Goal: Find contact information: Find contact information

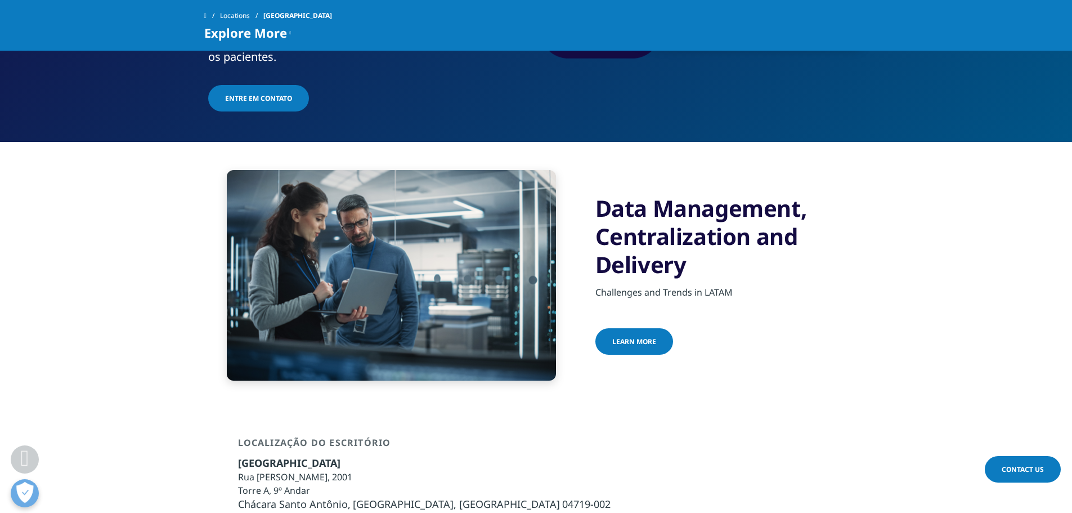
scroll to position [169, 0]
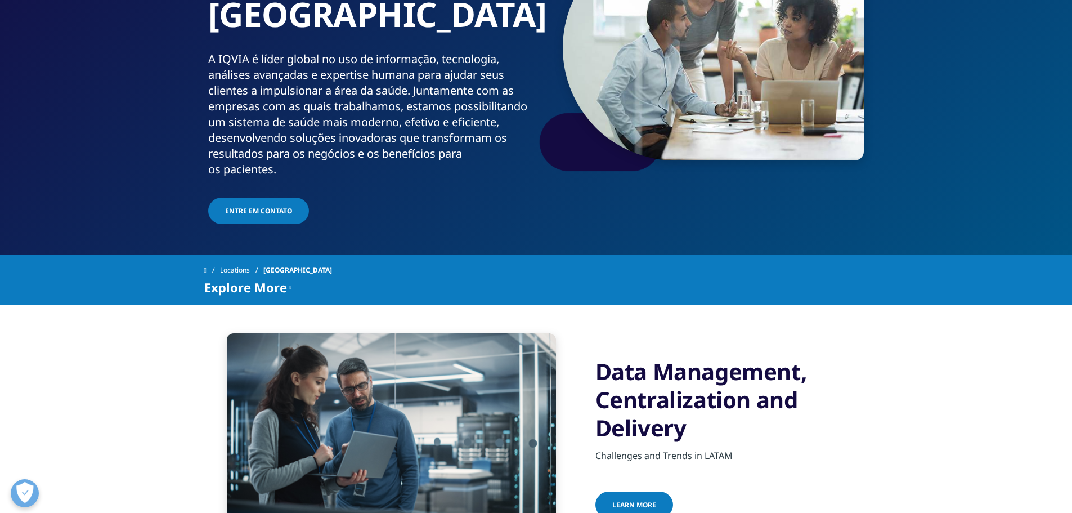
click at [245, 206] on span "Entre em contato" at bounding box center [258, 211] width 67 height 10
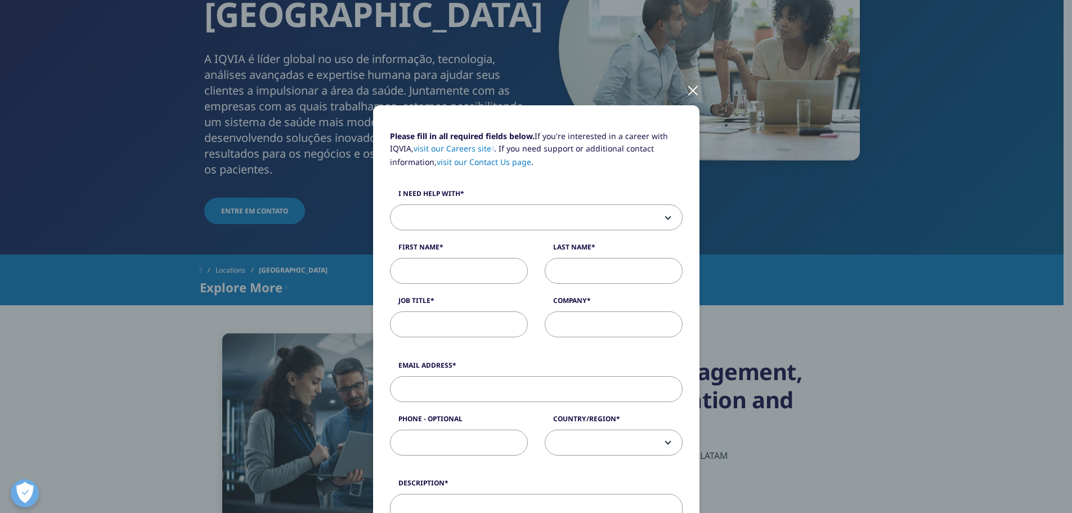
click at [476, 228] on span at bounding box center [536, 218] width 291 height 26
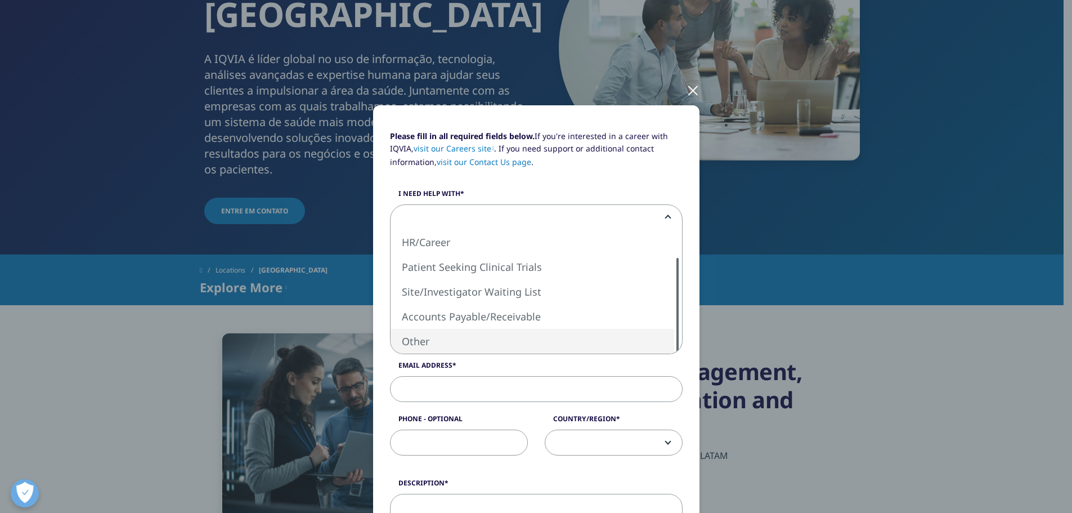
click at [873, 284] on div "Please fill in all required fields below. If you're interested in a career with…" at bounding box center [536, 256] width 1072 height 513
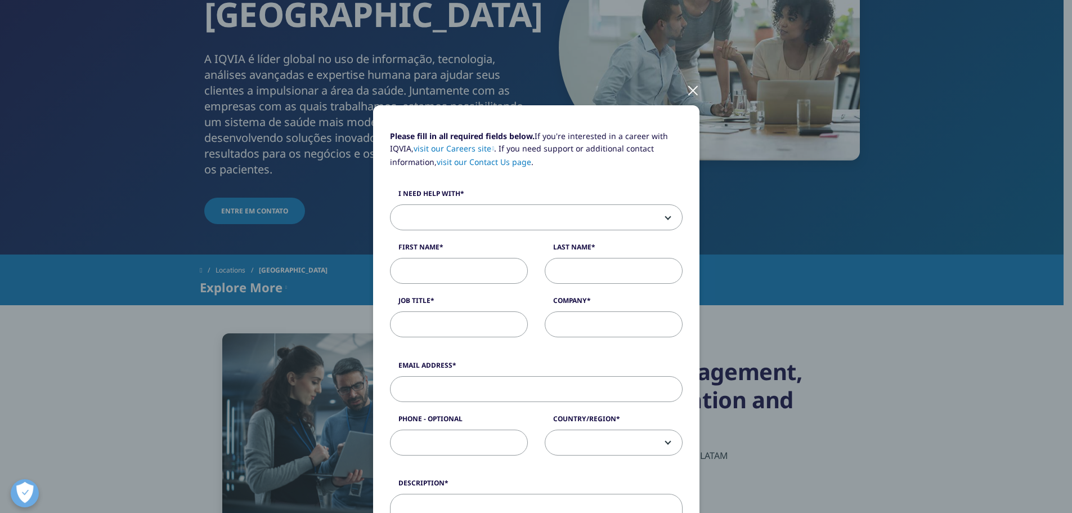
click at [852, 285] on div "Please fill in all required fields below. If you're interested in a career with…" at bounding box center [536, 468] width 664 height 936
click at [687, 88] on div at bounding box center [693, 89] width 13 height 31
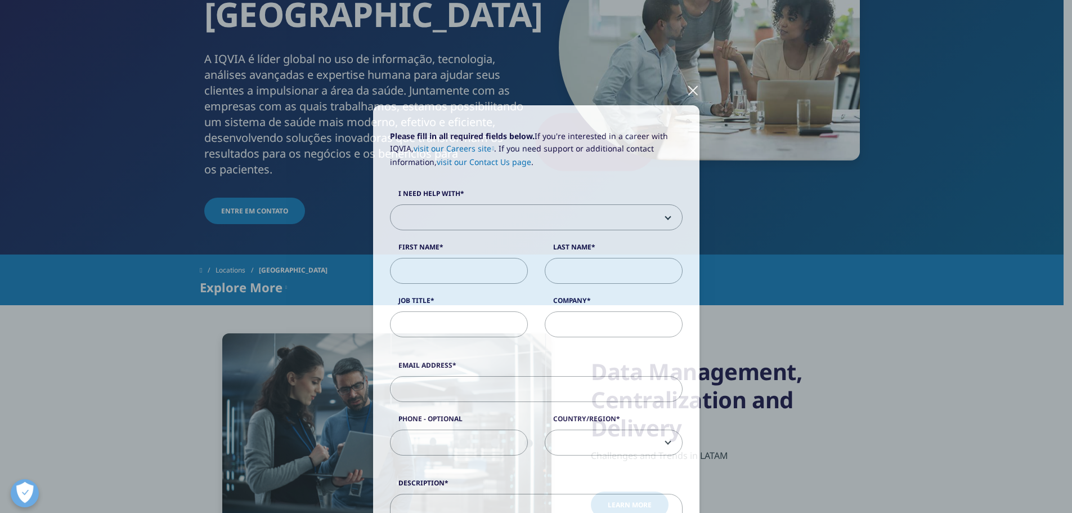
scroll to position [0, 0]
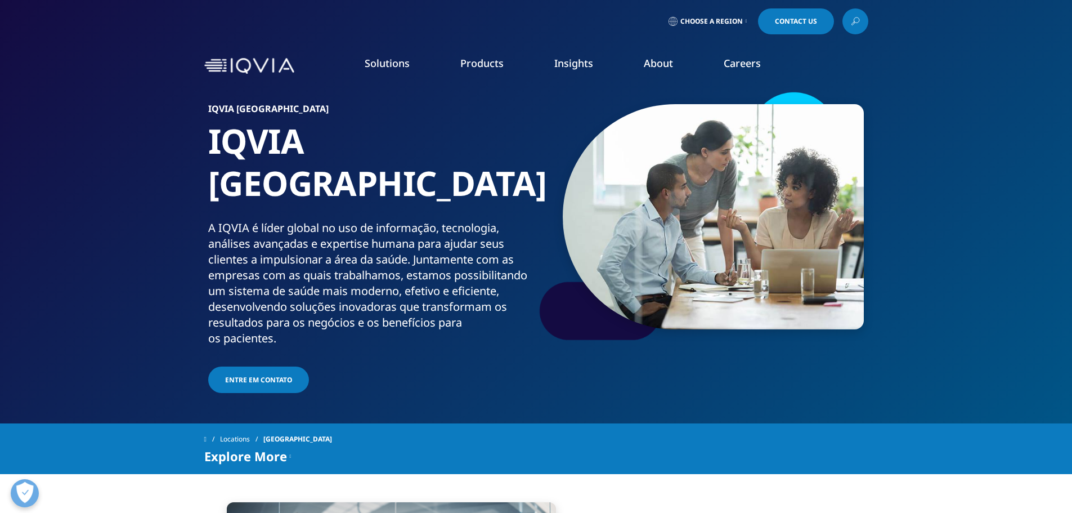
click at [740, 18] on span "Choose a Region" at bounding box center [711, 21] width 62 height 9
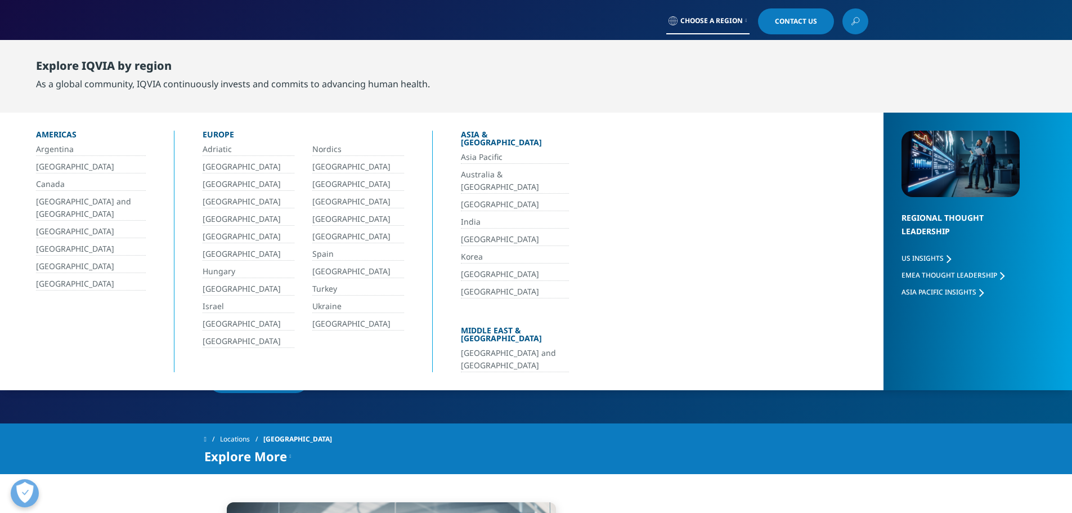
click at [42, 165] on link "[GEOGRAPHIC_DATA]" at bounding box center [91, 166] width 110 height 13
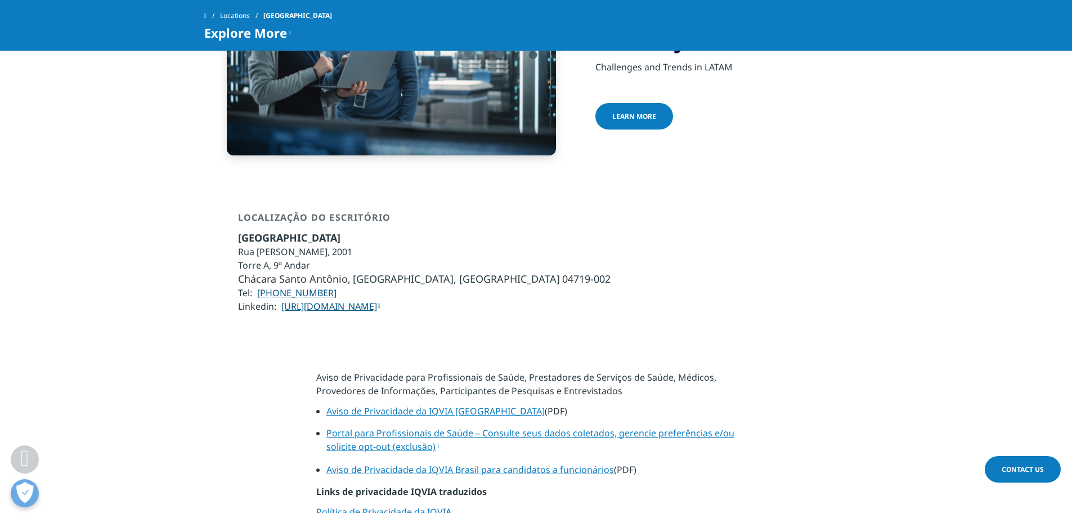
scroll to position [225, 0]
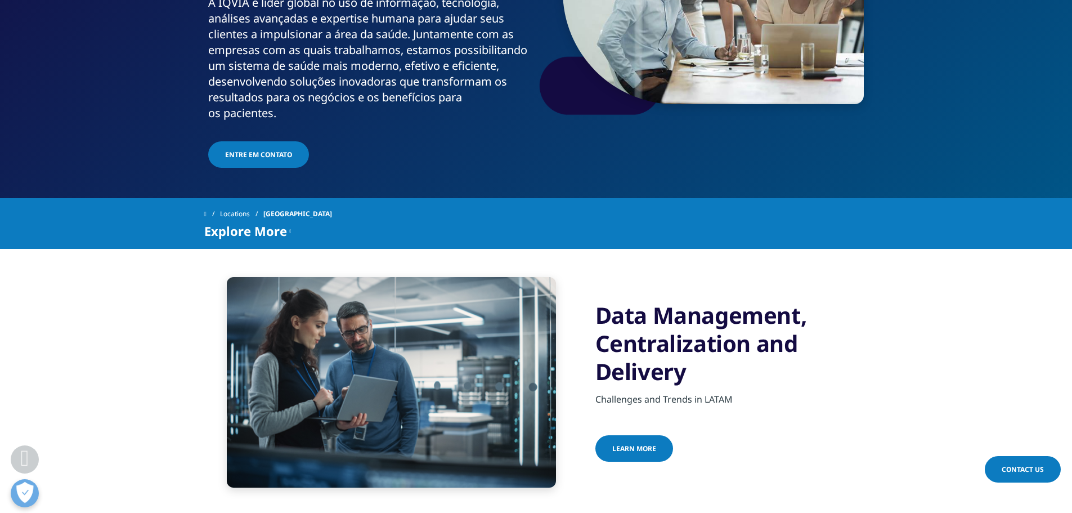
click at [248, 141] on link "Entre em contato" at bounding box center [258, 154] width 101 height 26
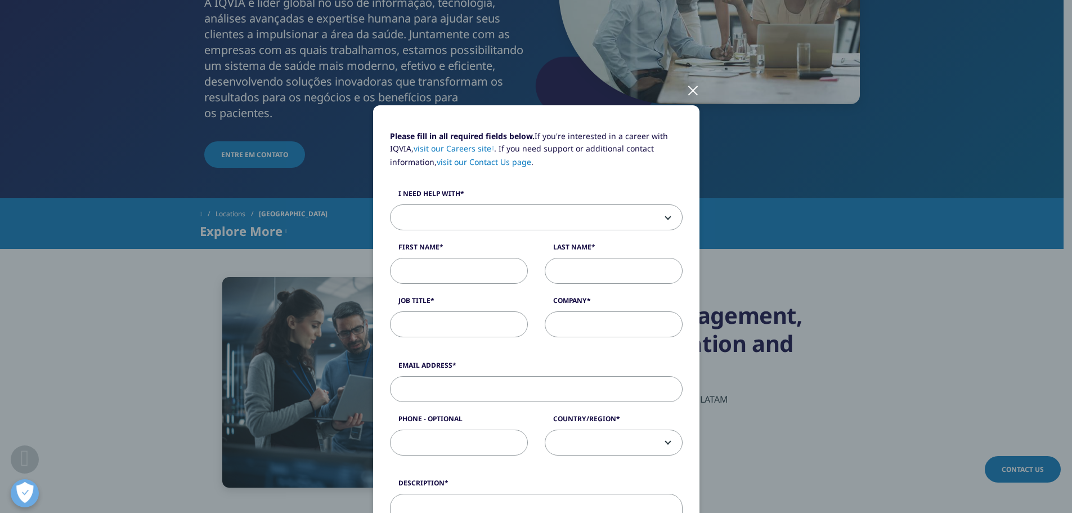
click at [557, 205] on span at bounding box center [536, 218] width 291 height 26
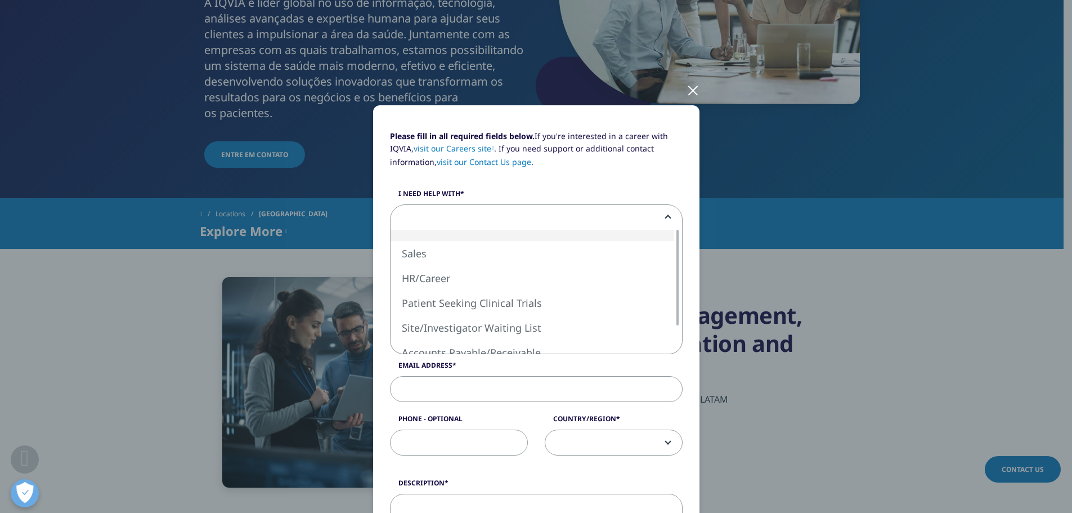
click at [557, 205] on span at bounding box center [536, 218] width 291 height 26
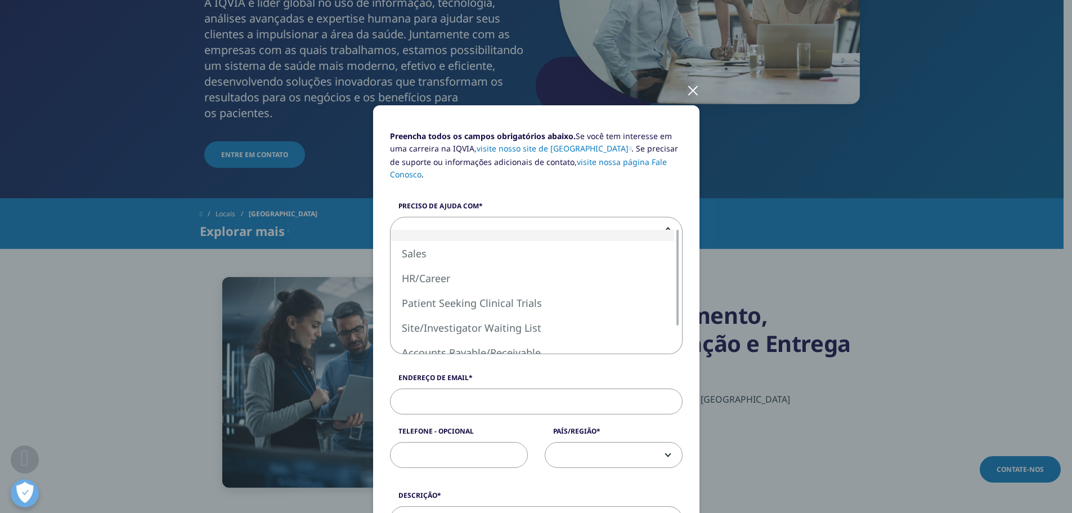
click at [669, 217] on span at bounding box center [536, 230] width 291 height 26
click at [507, 223] on font "Paciente em busca de ensaios clínicos" at bounding box center [493, 230] width 183 height 14
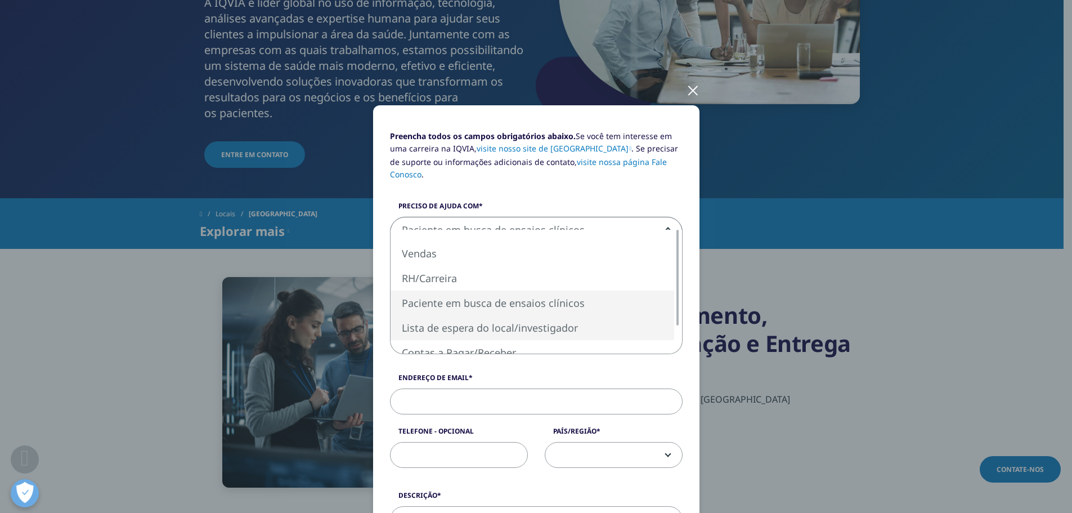
select select "Site Investigator Waiting List"
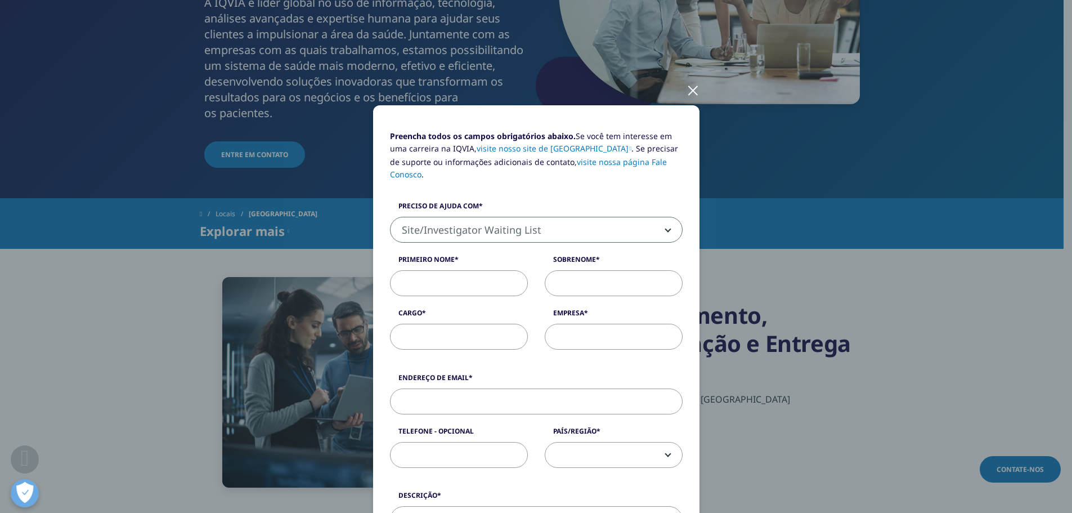
click at [523, 254] on div "Primeiro nome" at bounding box center [459, 275] width 155 height 42
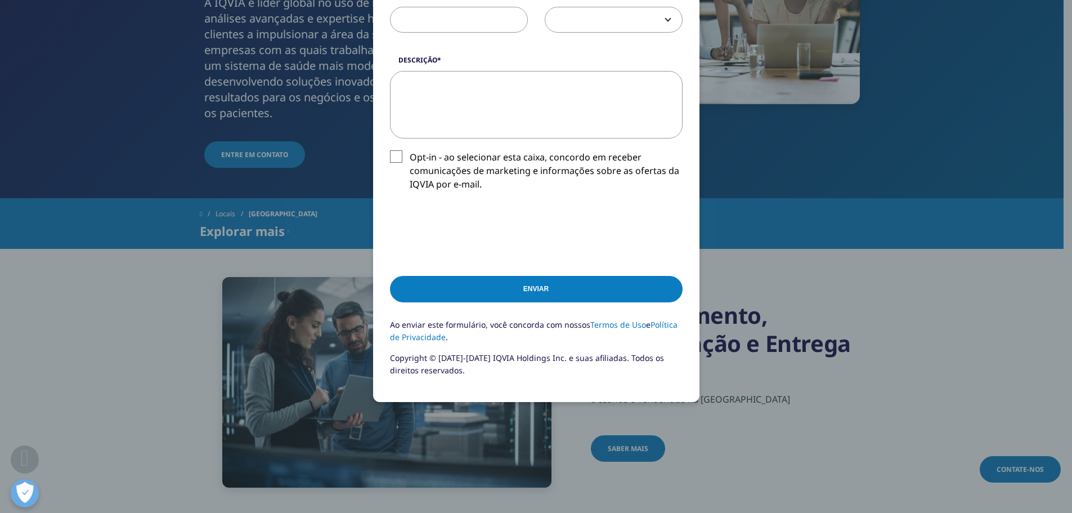
scroll to position [210, 0]
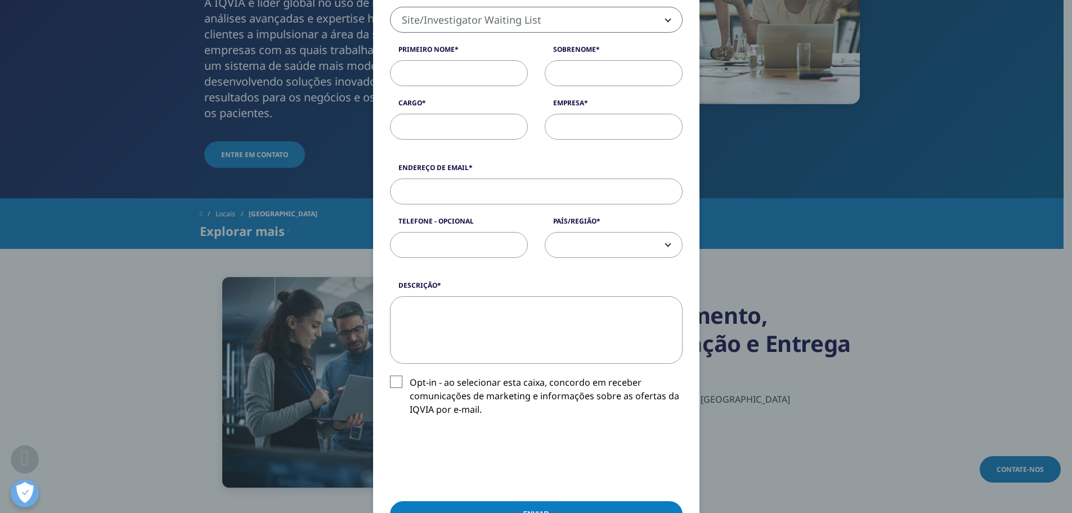
click at [810, 294] on div "Preencha todos os [PERSON_NAME] obrigatórios abaixo. Se você tem interesse em […" at bounding box center [536, 270] width 664 height 961
